Goal: Information Seeking & Learning: Check status

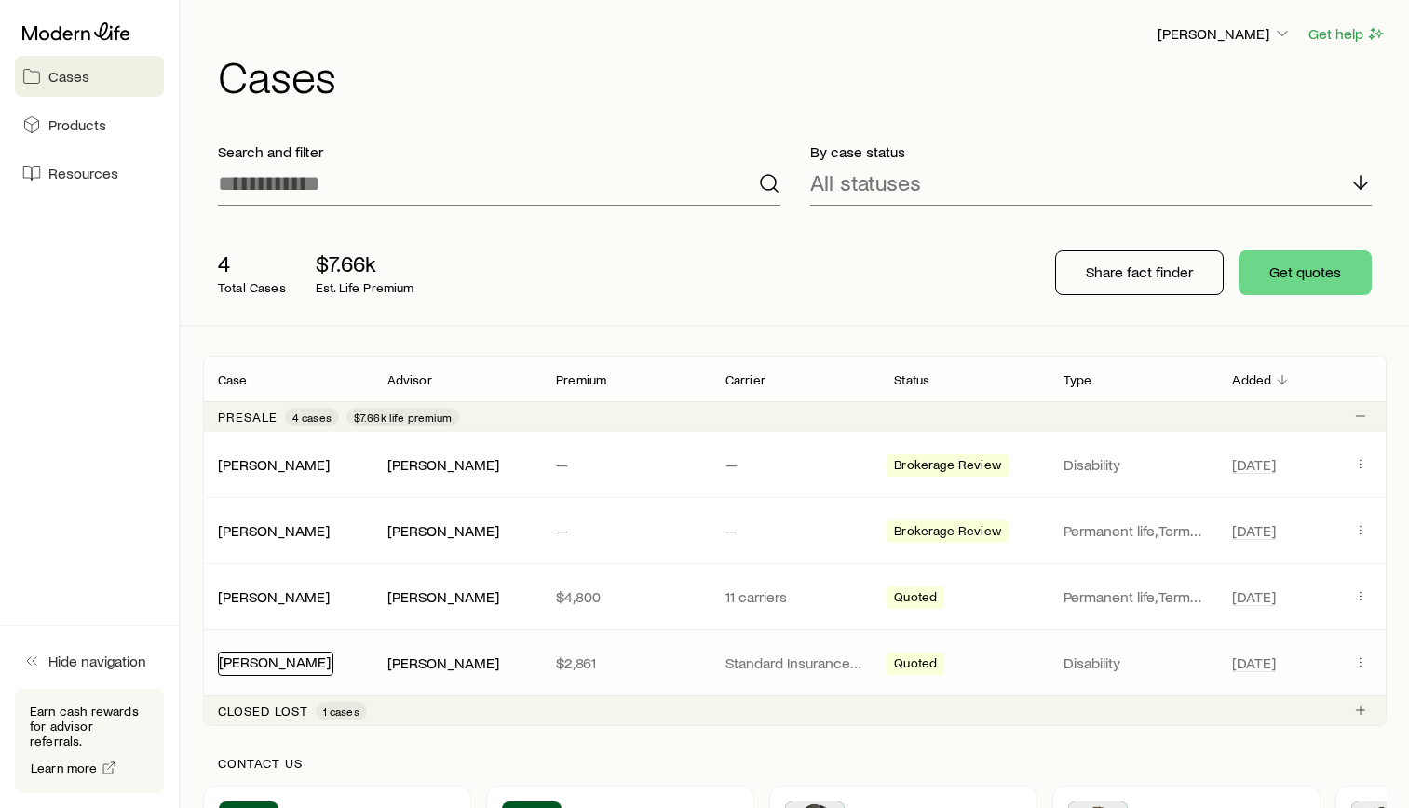
click at [278, 663] on link "[PERSON_NAME]" at bounding box center [275, 662] width 112 height 18
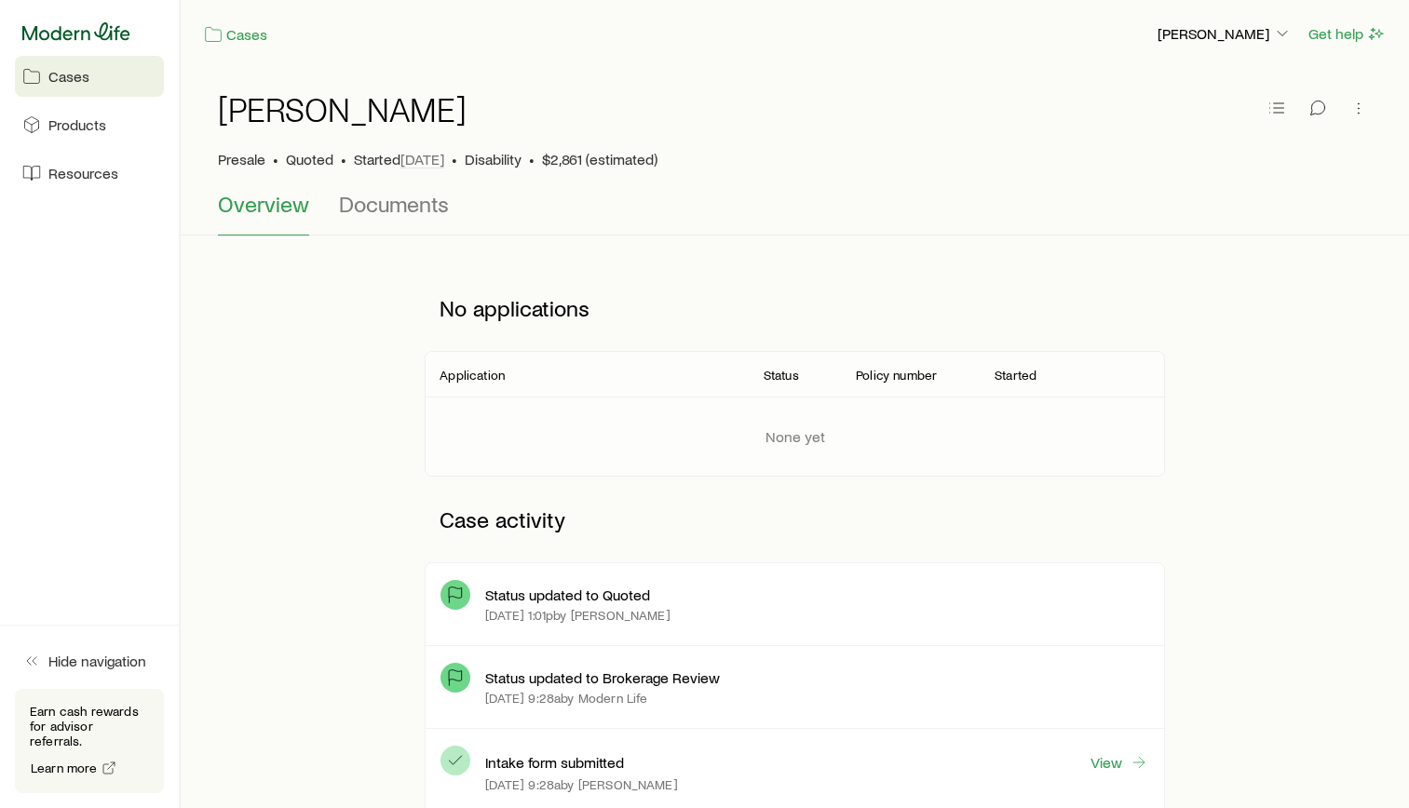
click at [112, 29] on icon at bounding box center [76, 31] width 108 height 19
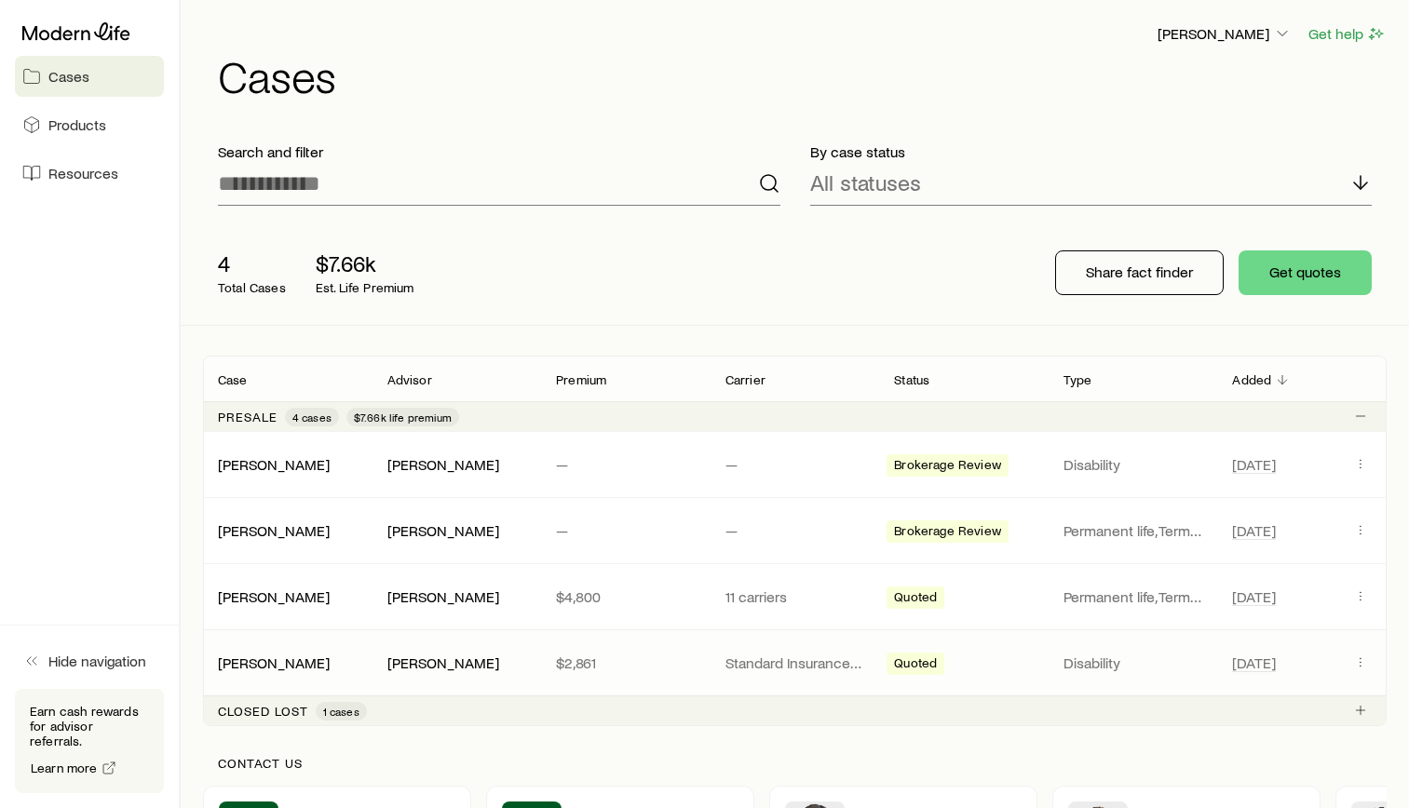
click at [932, 661] on span "Quoted" at bounding box center [915, 666] width 43 height 20
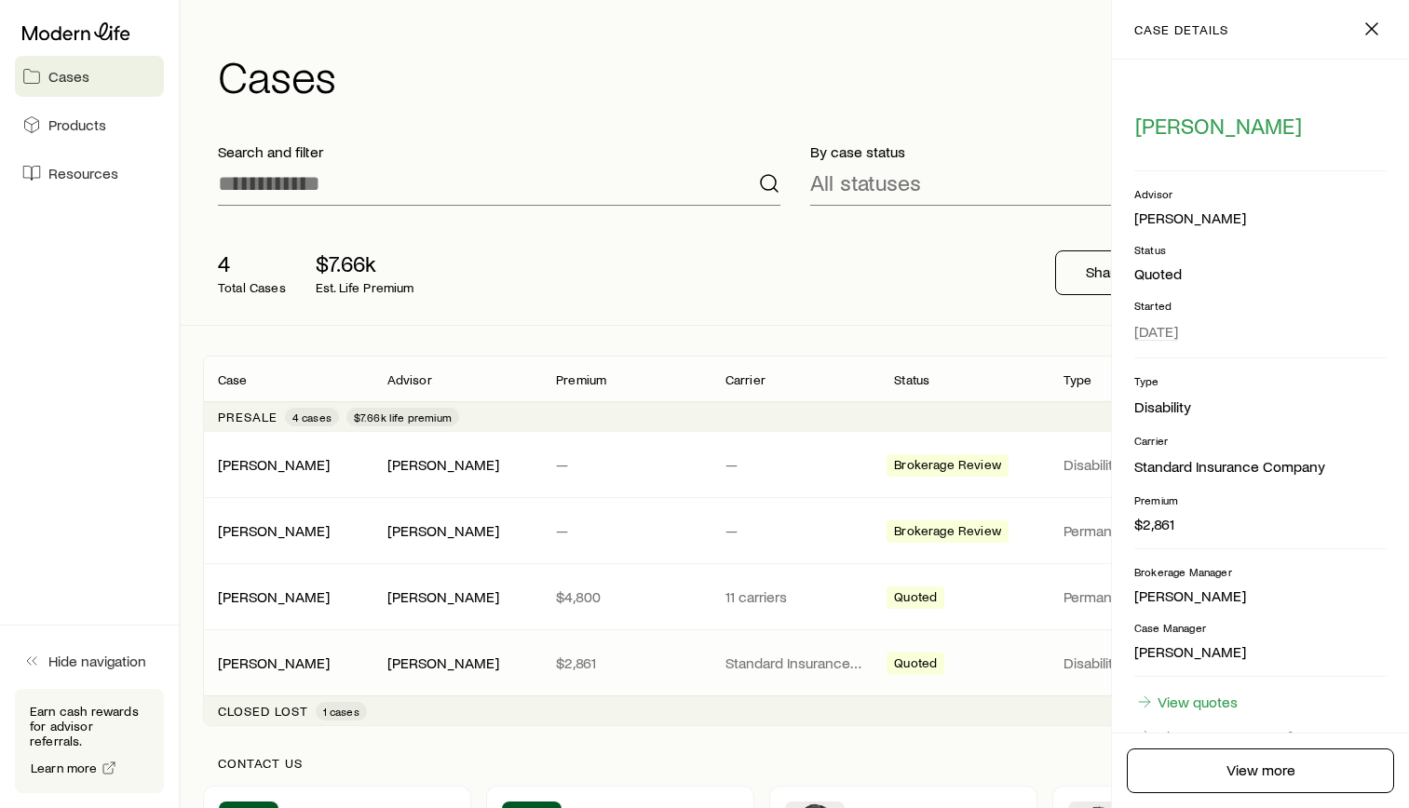
click at [938, 718] on div "Closed lost 1 cases" at bounding box center [795, 711] width 1184 height 30
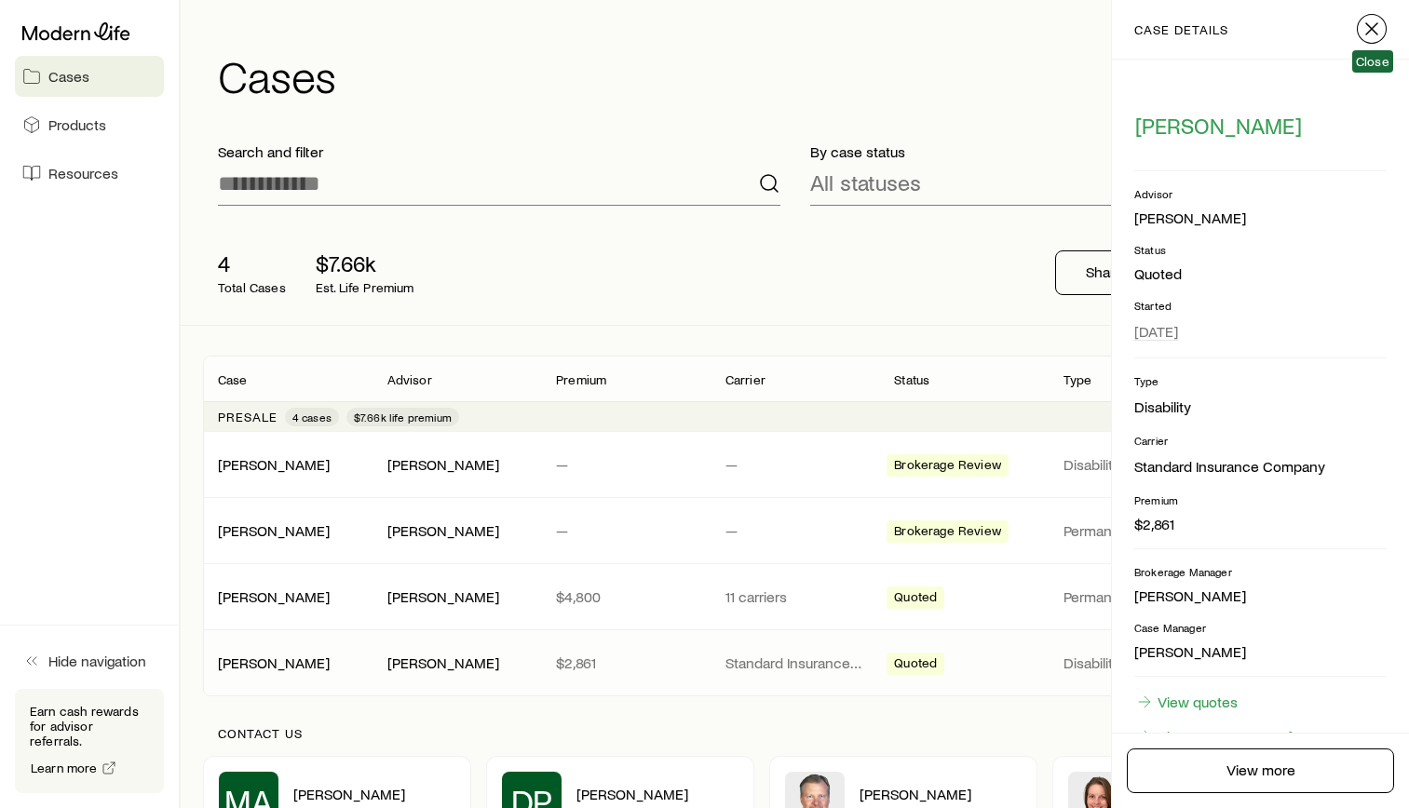
click at [1370, 26] on line "button" at bounding box center [1371, 28] width 11 height 11
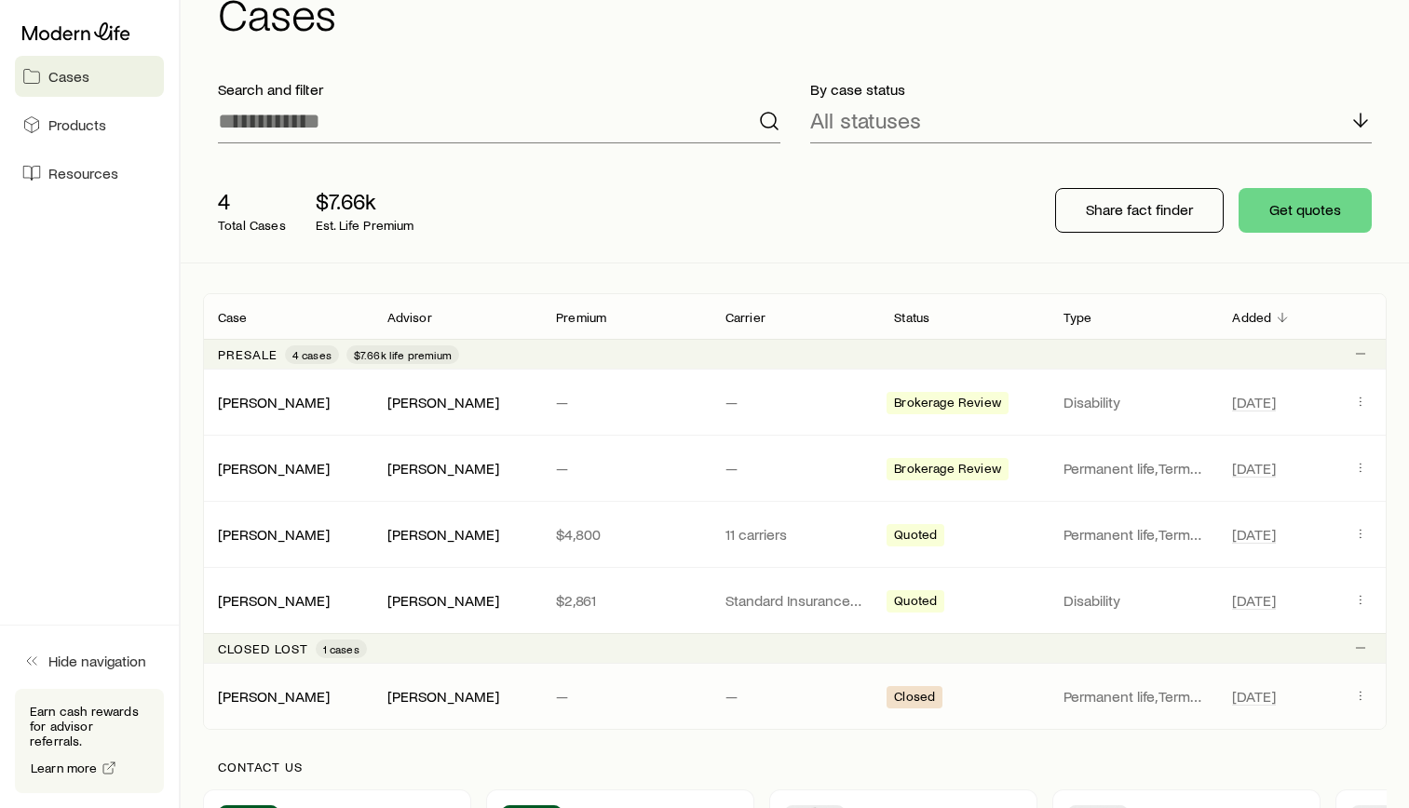
scroll to position [93, 0]
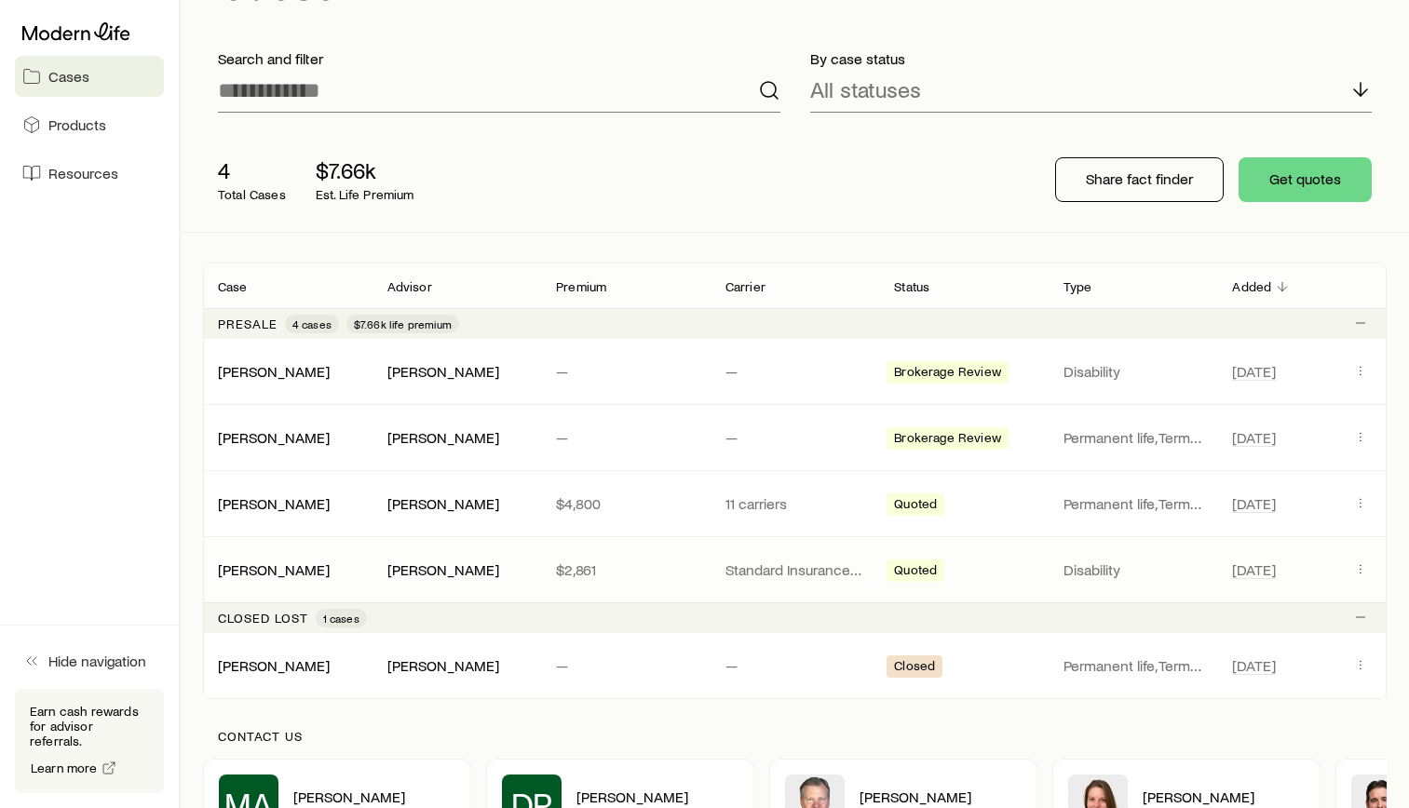
click at [928, 564] on span "Quoted" at bounding box center [915, 572] width 43 height 20
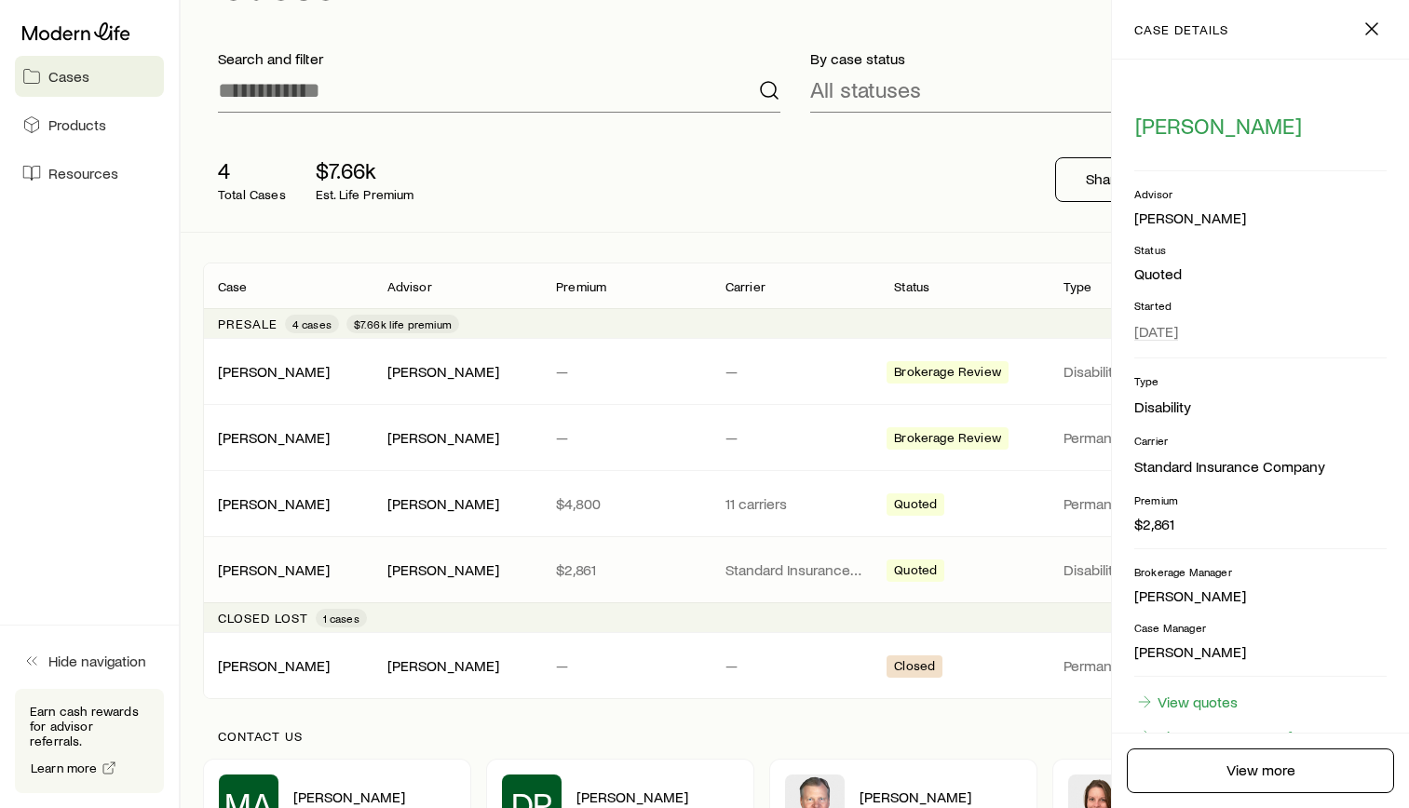
click at [762, 573] on p "Standard Insurance Company" at bounding box center [795, 570] width 140 height 19
click at [1374, 30] on line "button" at bounding box center [1371, 28] width 11 height 11
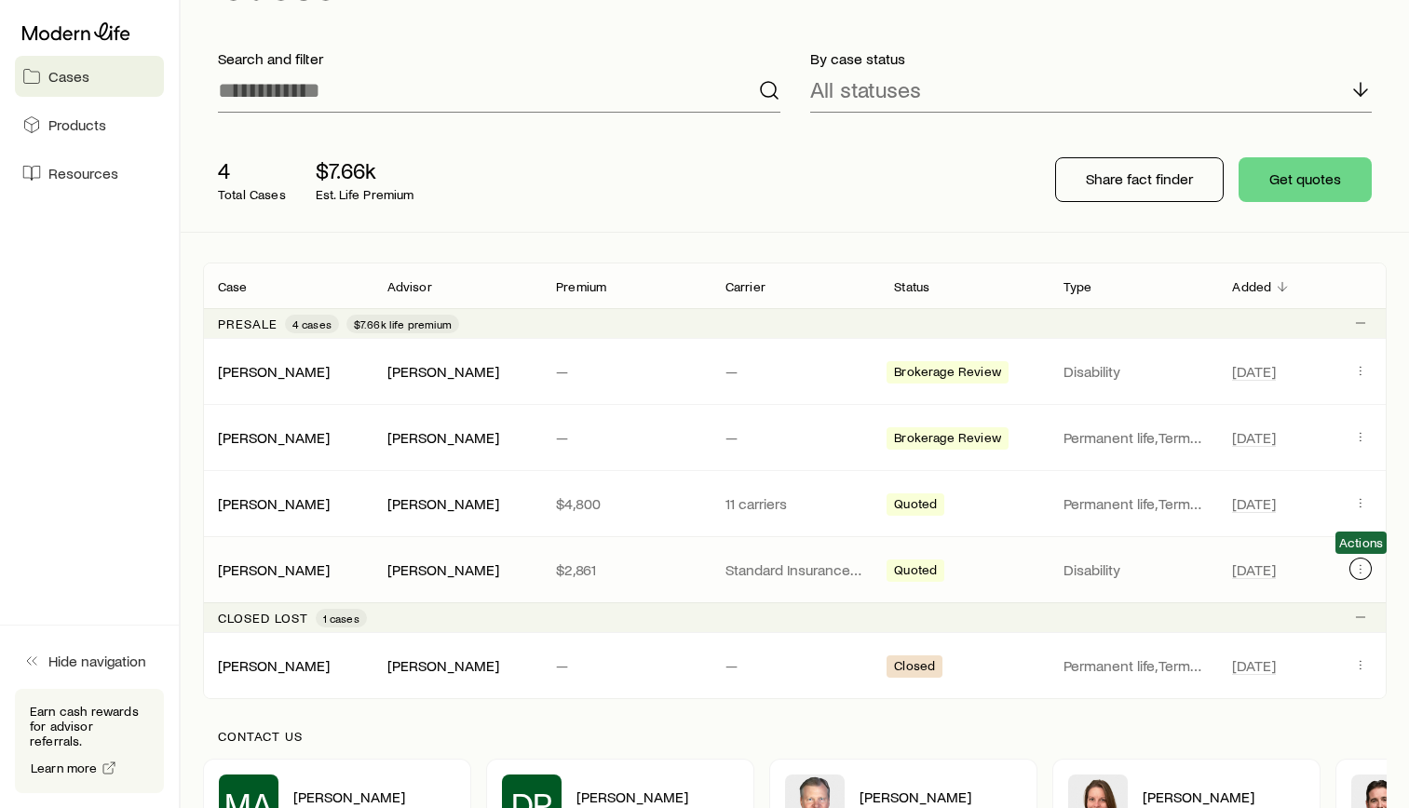
click at [1367, 574] on icon "Client cases" at bounding box center [1360, 569] width 15 height 15
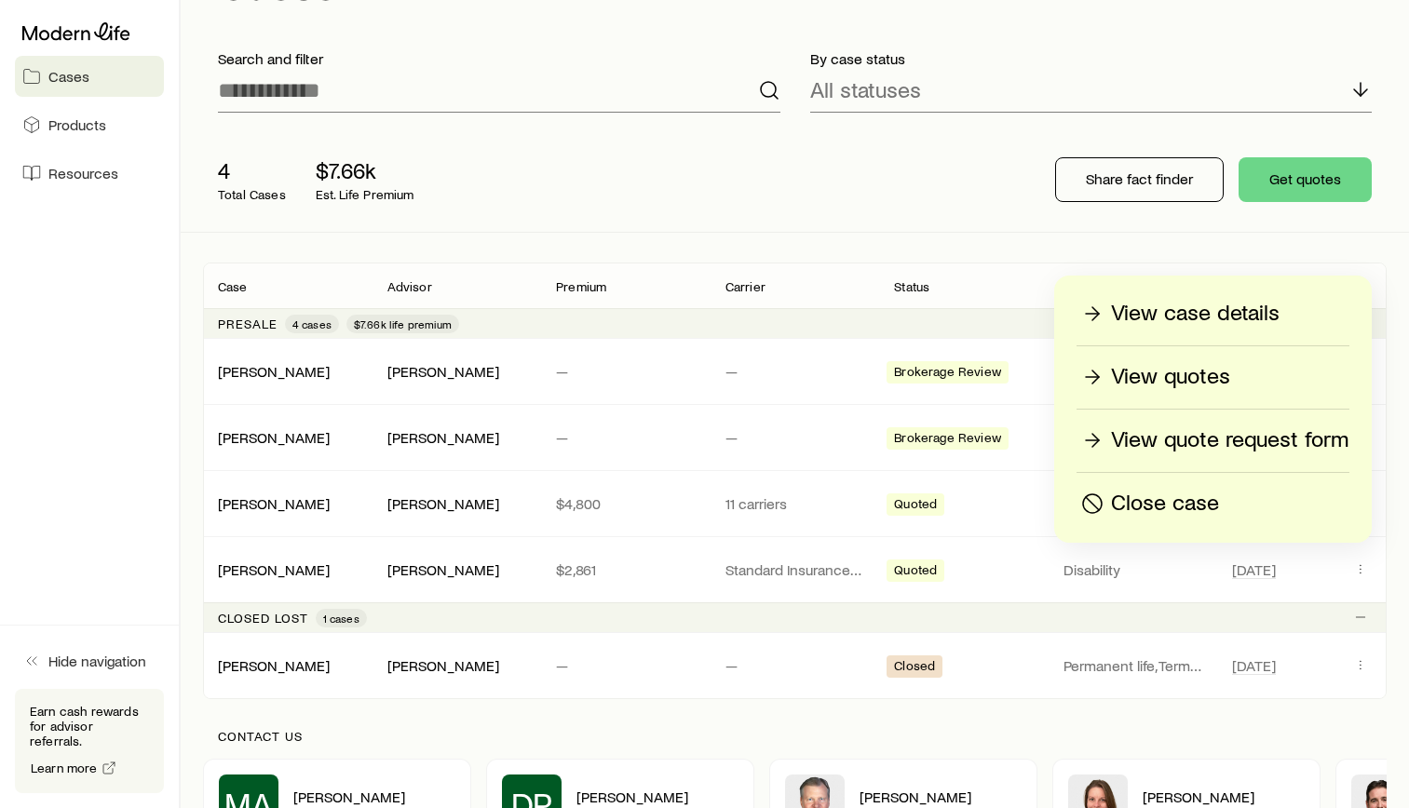
click at [1198, 383] on p "View quotes" at bounding box center [1170, 377] width 119 height 30
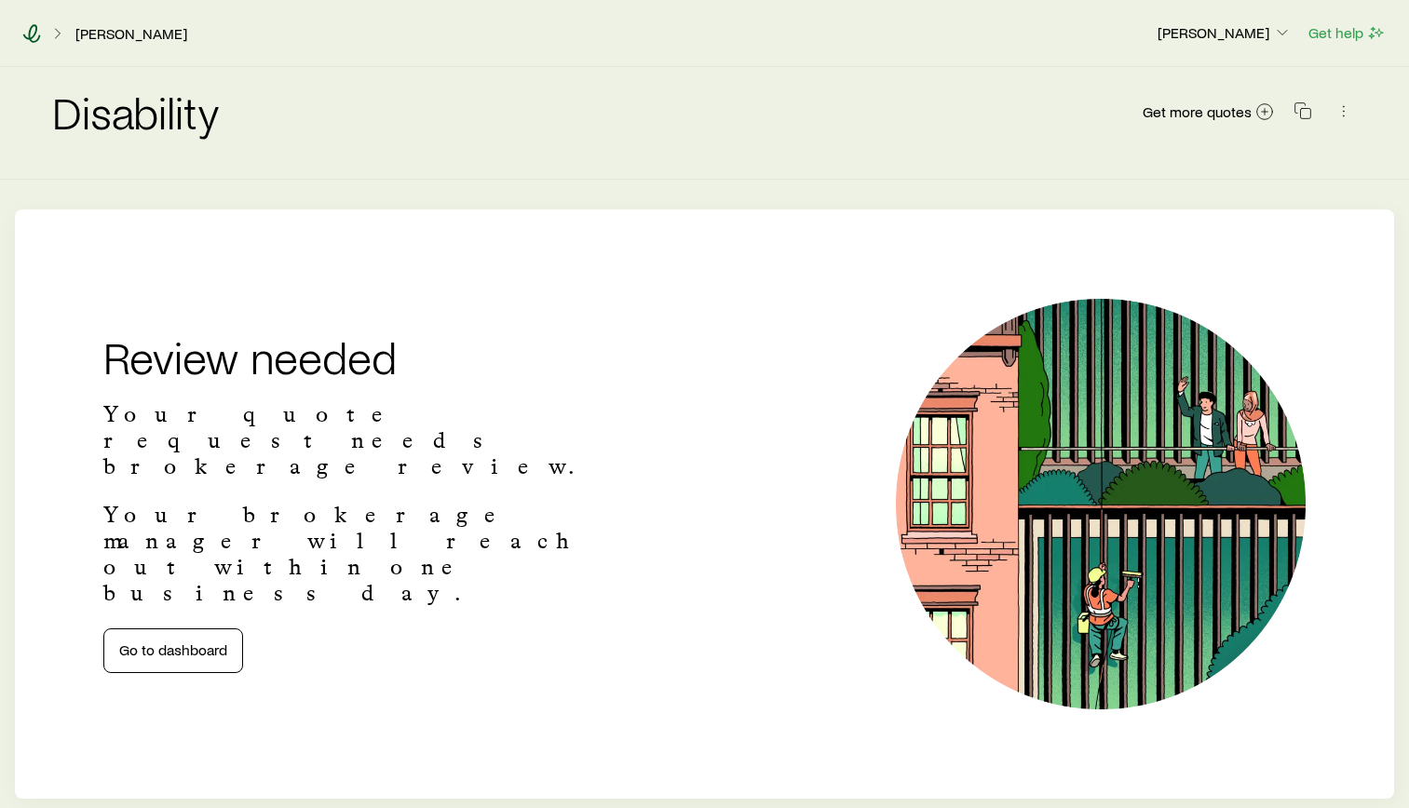
click at [27, 31] on icon at bounding box center [31, 33] width 19 height 19
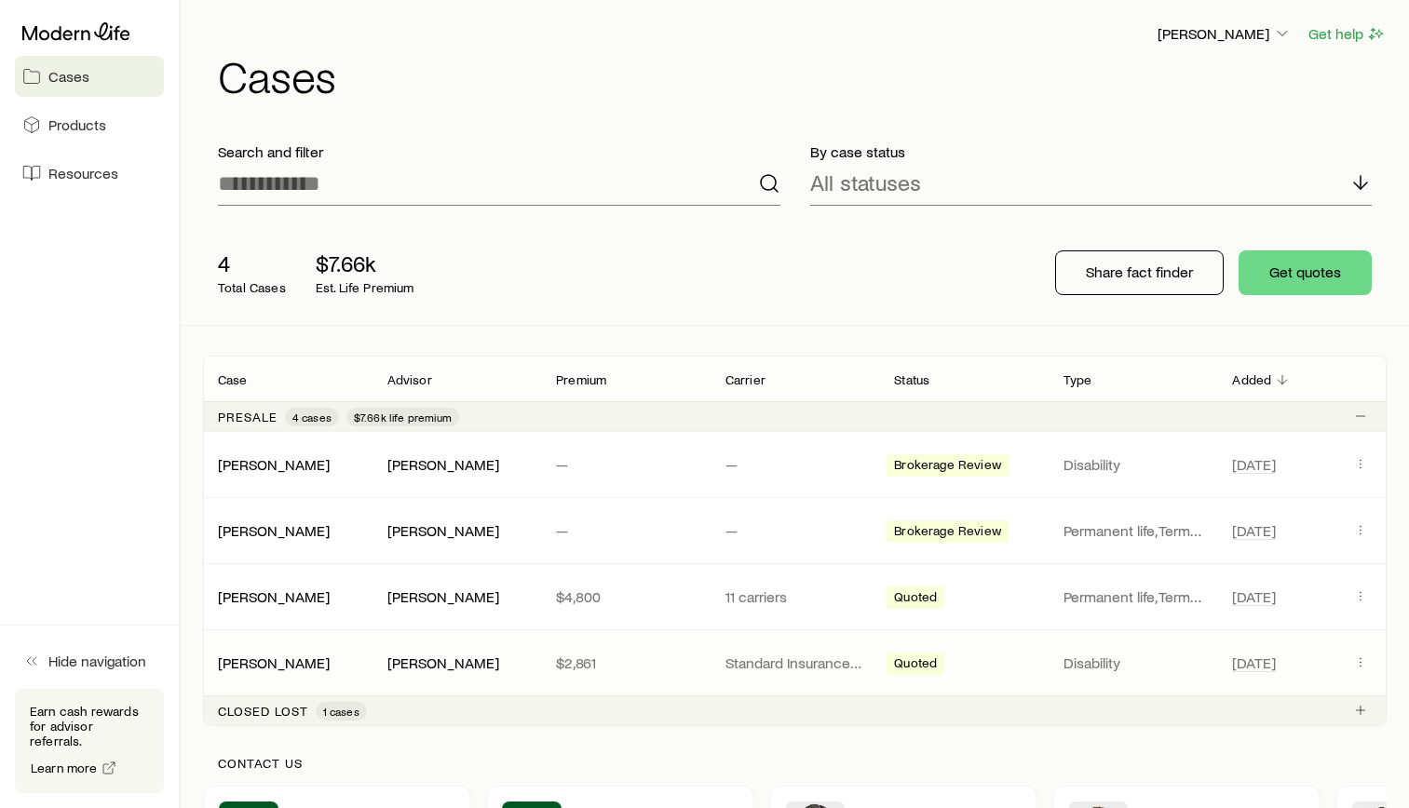
click at [576, 663] on p "$2,861" at bounding box center [626, 663] width 140 height 19
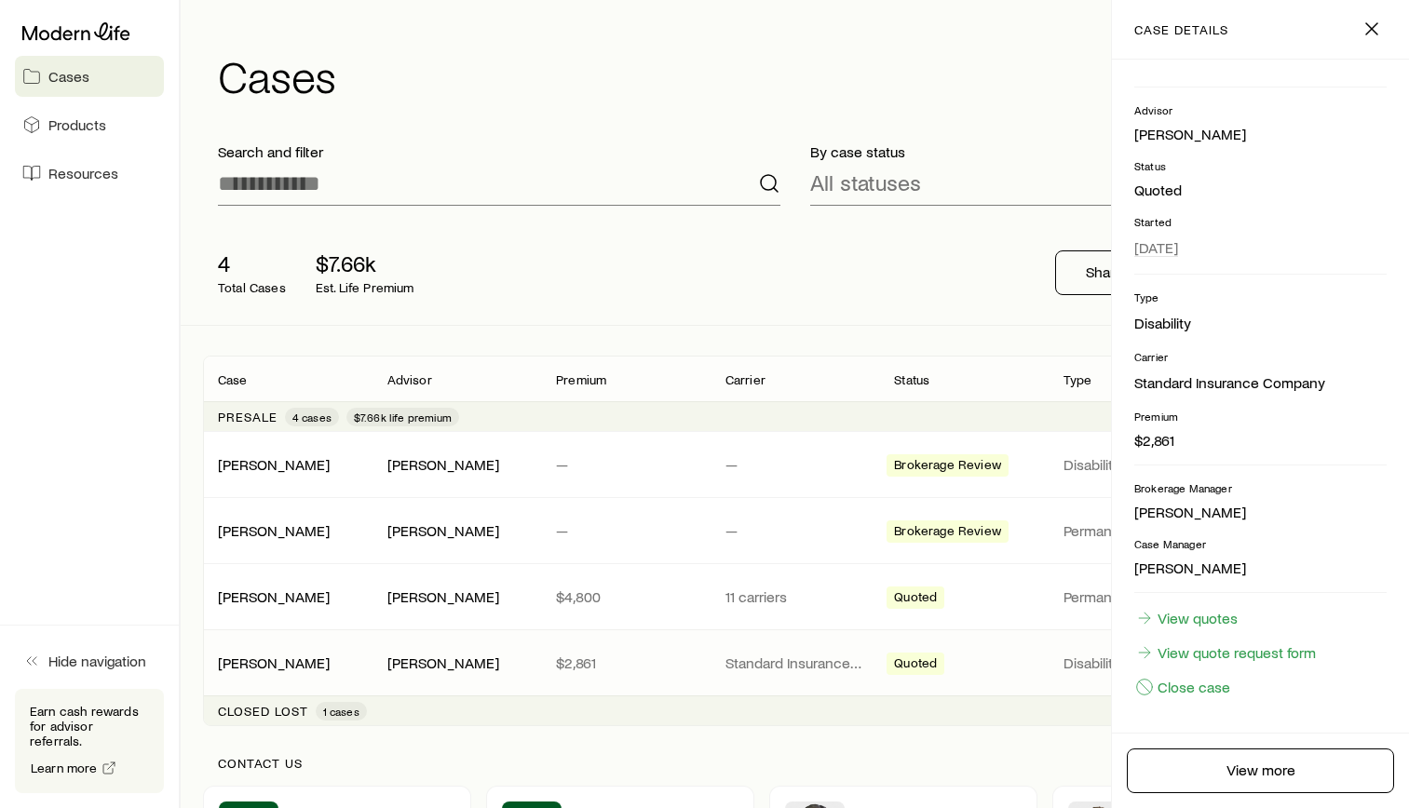
scroll to position [85, 0]
